Goal: Task Accomplishment & Management: Manage account settings

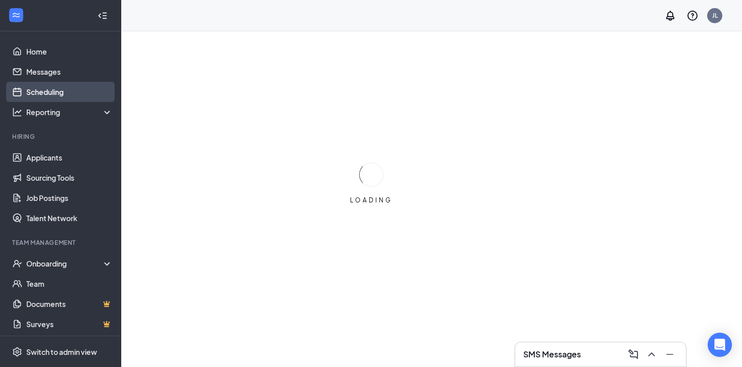
click at [47, 94] on link "Scheduling" at bounding box center [69, 92] width 86 height 20
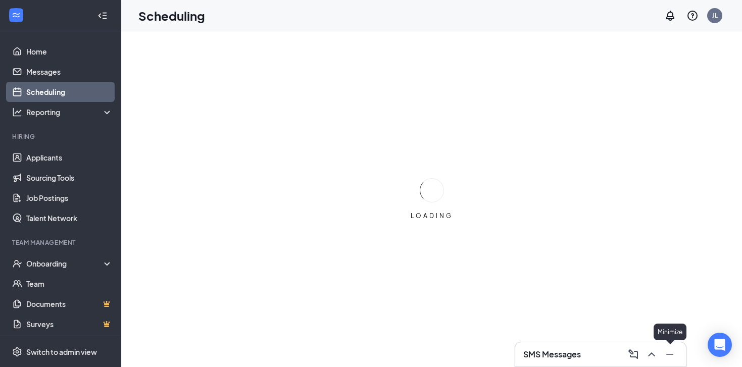
click at [669, 354] on icon "Minimize" at bounding box center [669, 354] width 7 height 1
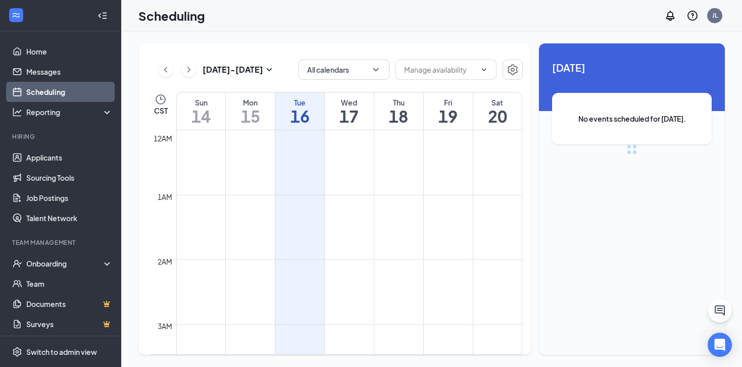
scroll to position [497, 0]
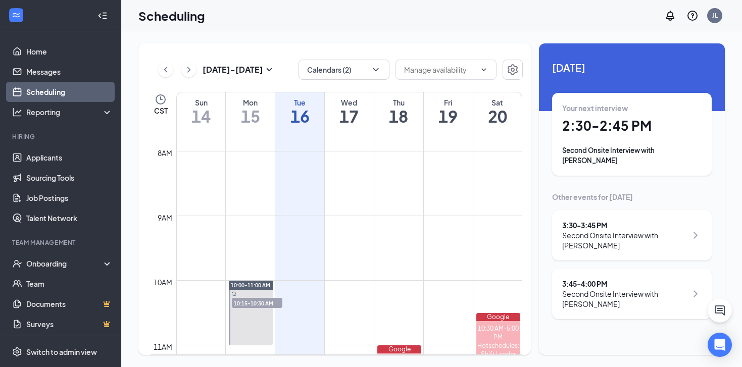
click at [453, 106] on div "Fri 19" at bounding box center [448, 110] width 49 height 37
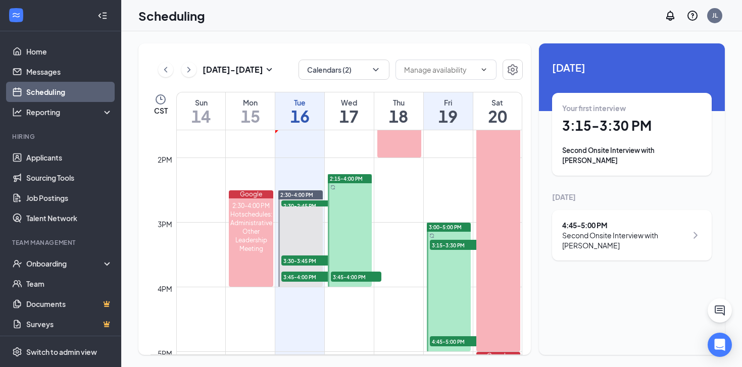
scroll to position [898, 0]
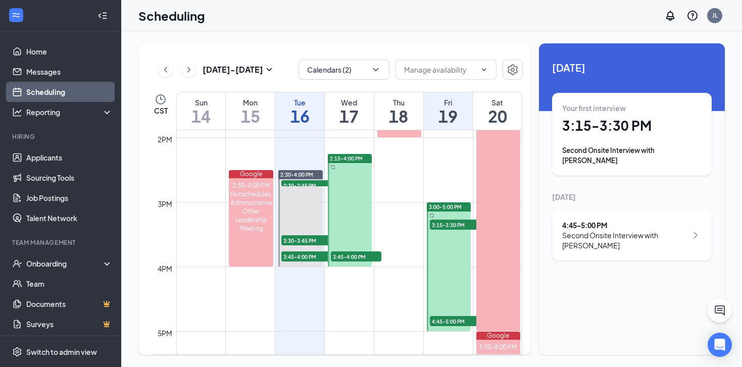
click at [442, 208] on span "3:00-5:00 PM" at bounding box center [445, 207] width 33 height 7
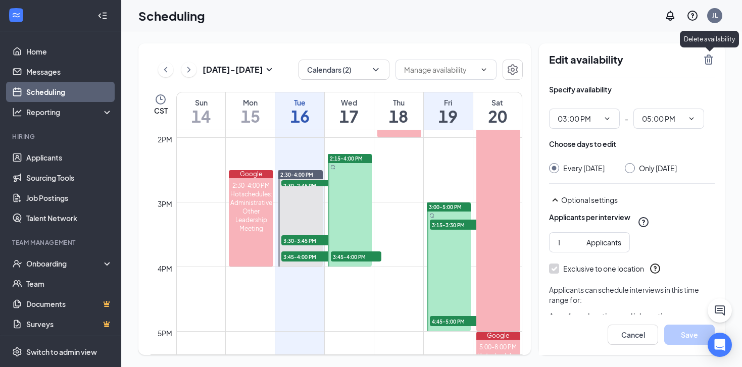
click at [711, 62] on icon "TrashOutline" at bounding box center [709, 60] width 12 height 12
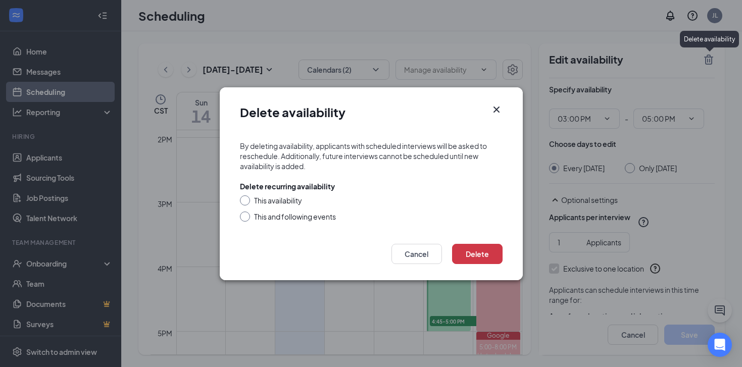
click at [288, 204] on div "This availability" at bounding box center [278, 200] width 48 height 10
click at [247, 203] on input "This availability" at bounding box center [243, 198] width 7 height 7
radio input "true"
click at [486, 254] on button "Delete" at bounding box center [477, 254] width 51 height 20
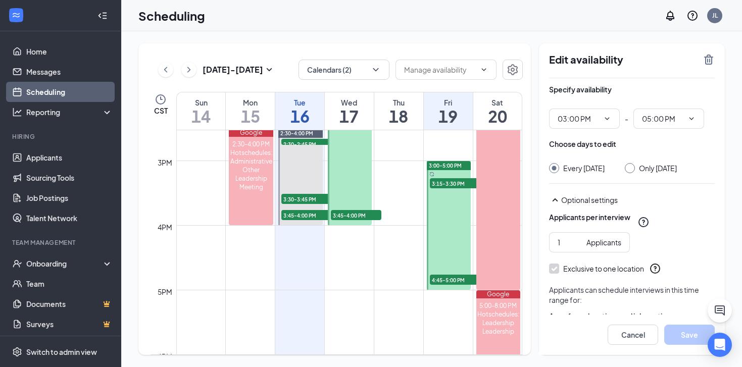
scroll to position [940, 0]
click at [455, 162] on span "3:00-5:00 PM" at bounding box center [445, 165] width 33 height 7
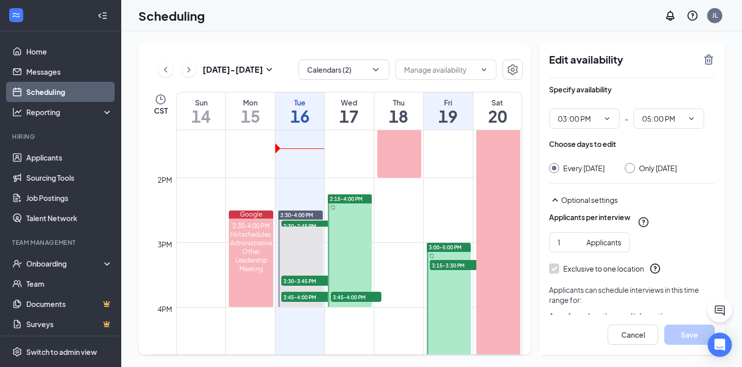
scroll to position [875, 0]
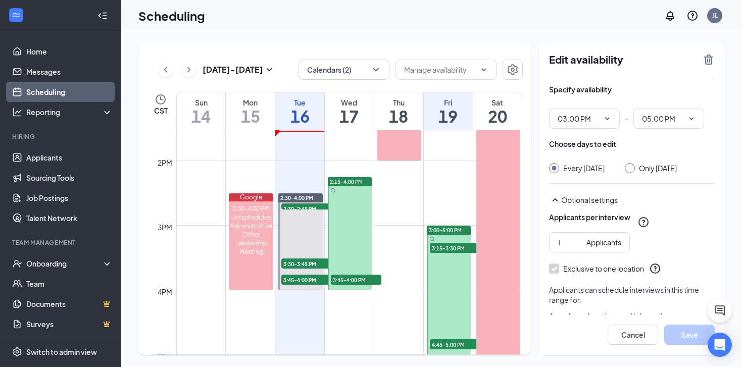
click at [447, 230] on span "3:00-5:00 PM" at bounding box center [445, 230] width 33 height 7
click at [710, 53] on div "Edit availability Specify availability 03:00 PM - 05:00 PM Choose days to edit …" at bounding box center [632, 199] width 186 height 312
click at [628, 168] on input "Only [DATE]" at bounding box center [628, 166] width 7 height 7
radio input "true"
radio input "false"
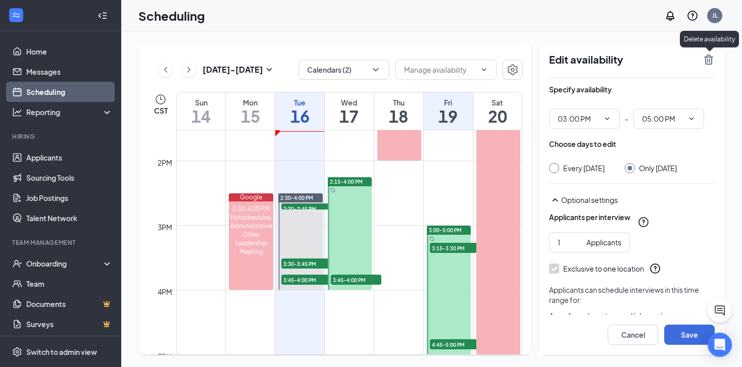
click at [705, 59] on icon "TrashOutline" at bounding box center [708, 60] width 9 height 10
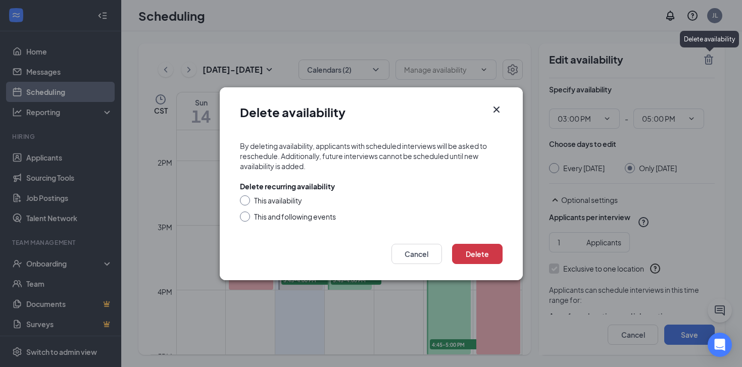
click at [286, 202] on div "This availability" at bounding box center [278, 200] width 48 height 10
click at [247, 202] on input "This availability" at bounding box center [243, 198] width 7 height 7
radio input "true"
click at [491, 259] on button "Delete" at bounding box center [477, 254] width 51 height 20
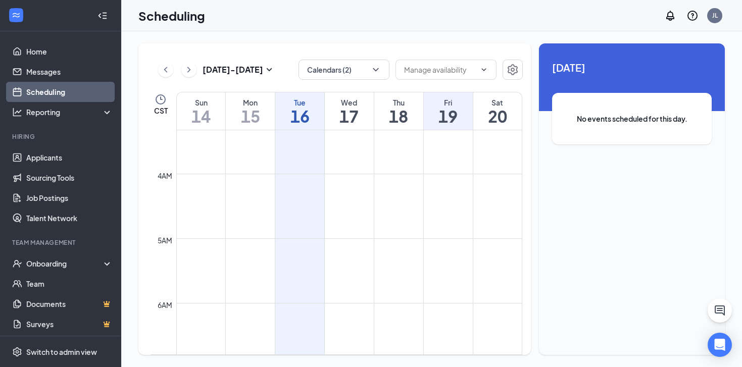
scroll to position [118, 0]
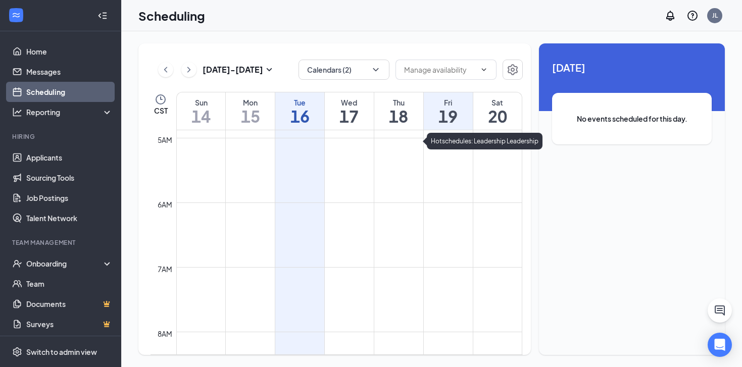
scroll to position [199, 0]
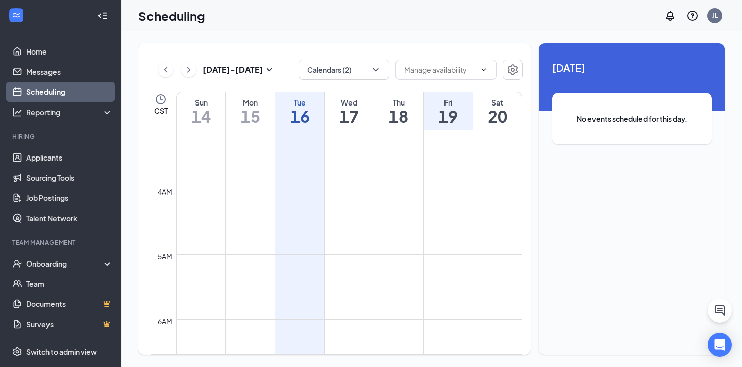
click at [499, 17] on div "Scheduling JL" at bounding box center [431, 15] width 621 height 31
click at [78, 157] on link "Applicants" at bounding box center [69, 158] width 86 height 20
